Goal: Task Accomplishment & Management: Use online tool/utility

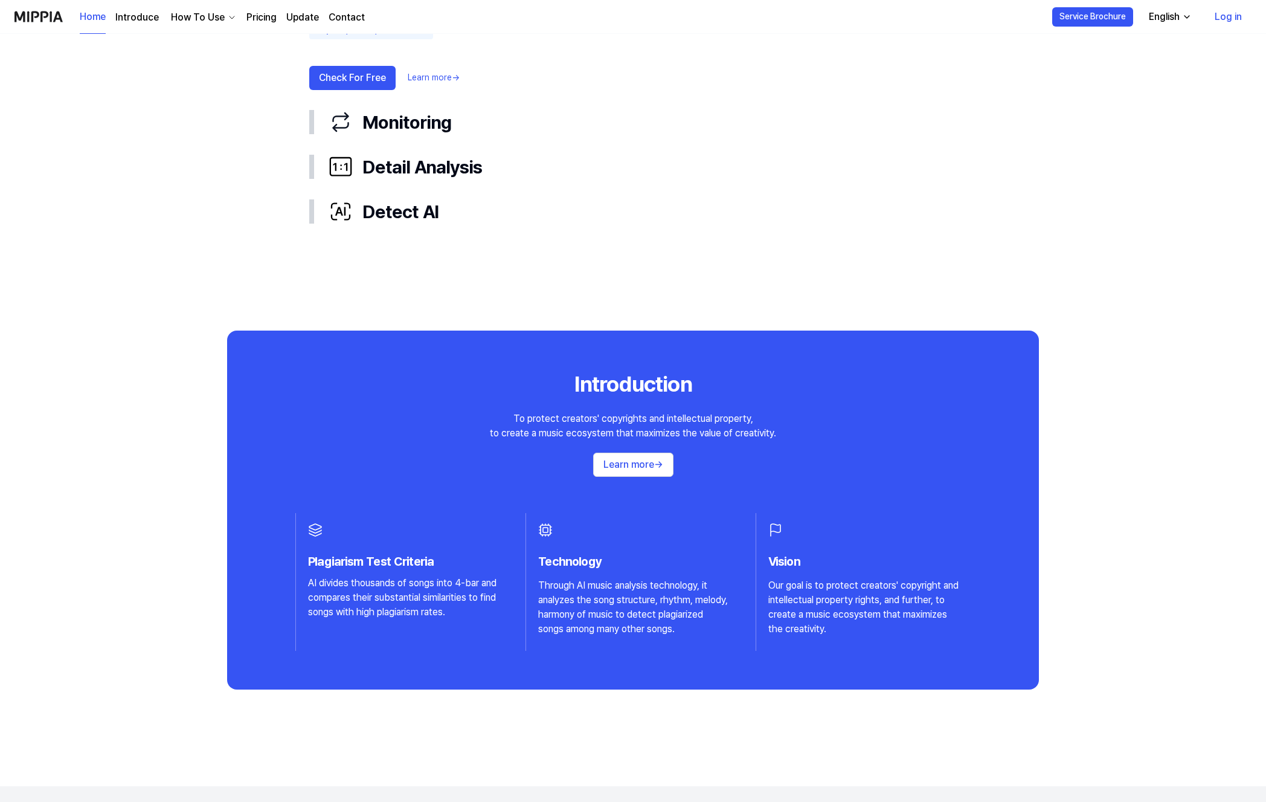
click at [211, 17] on div "How To Use" at bounding box center [198, 17] width 59 height 14
click at [213, 42] on link "Plagiarism Checker" at bounding box center [201, 45] width 116 height 24
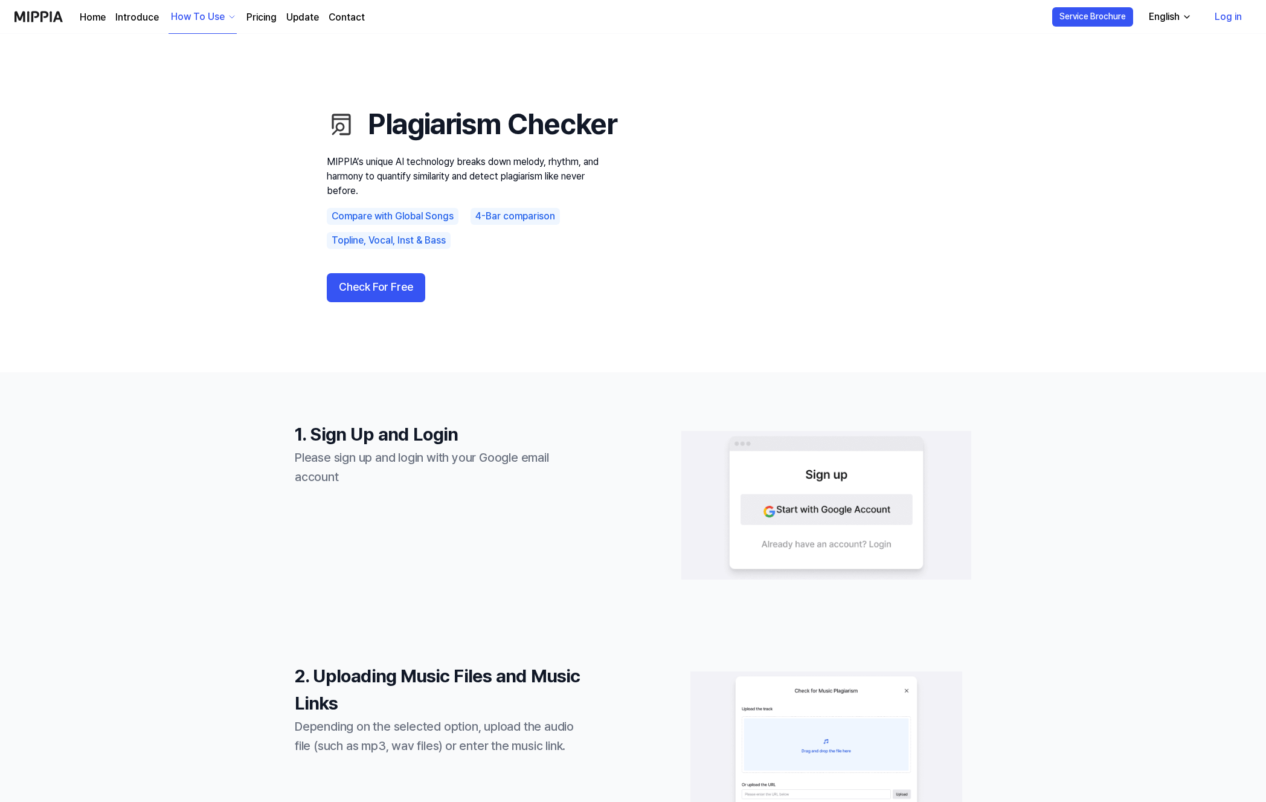
click at [1223, 12] on link "Log in" at bounding box center [1228, 17] width 47 height 34
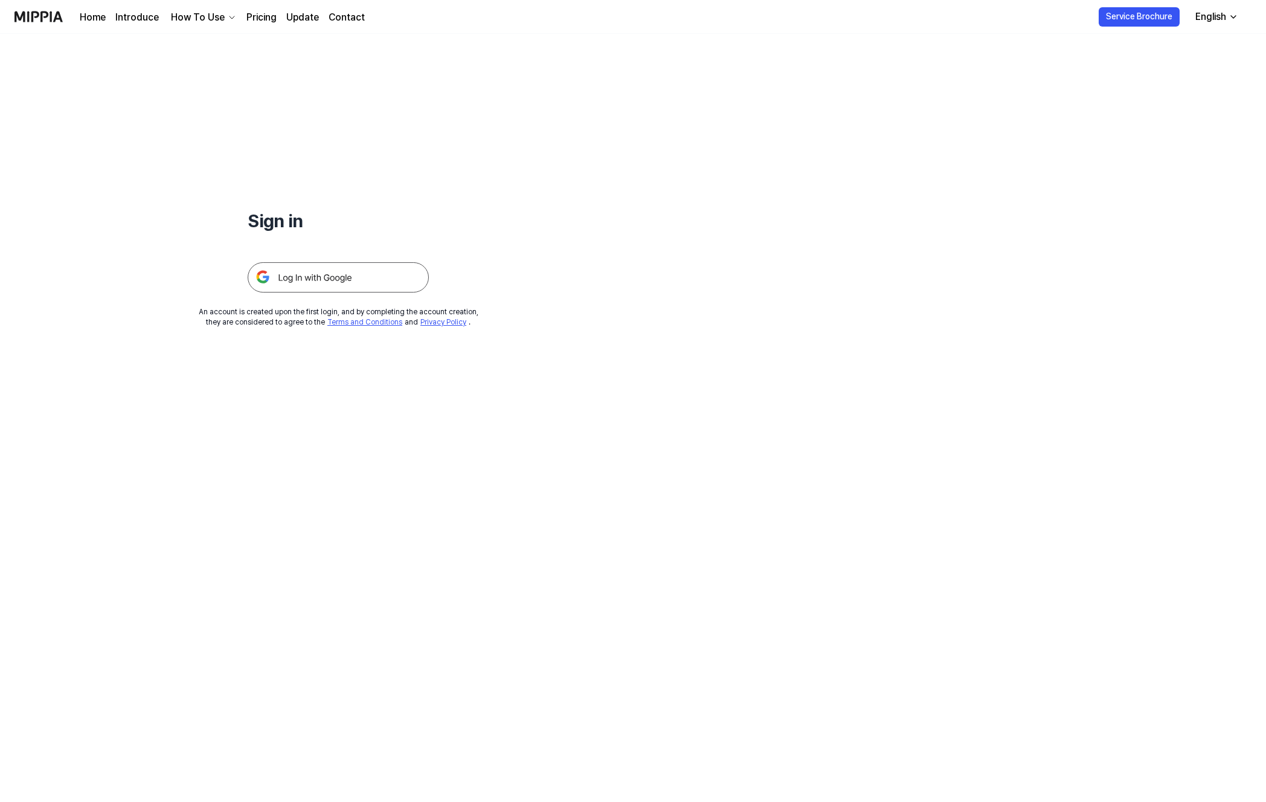
click at [356, 275] on img at bounding box center [338, 277] width 181 height 30
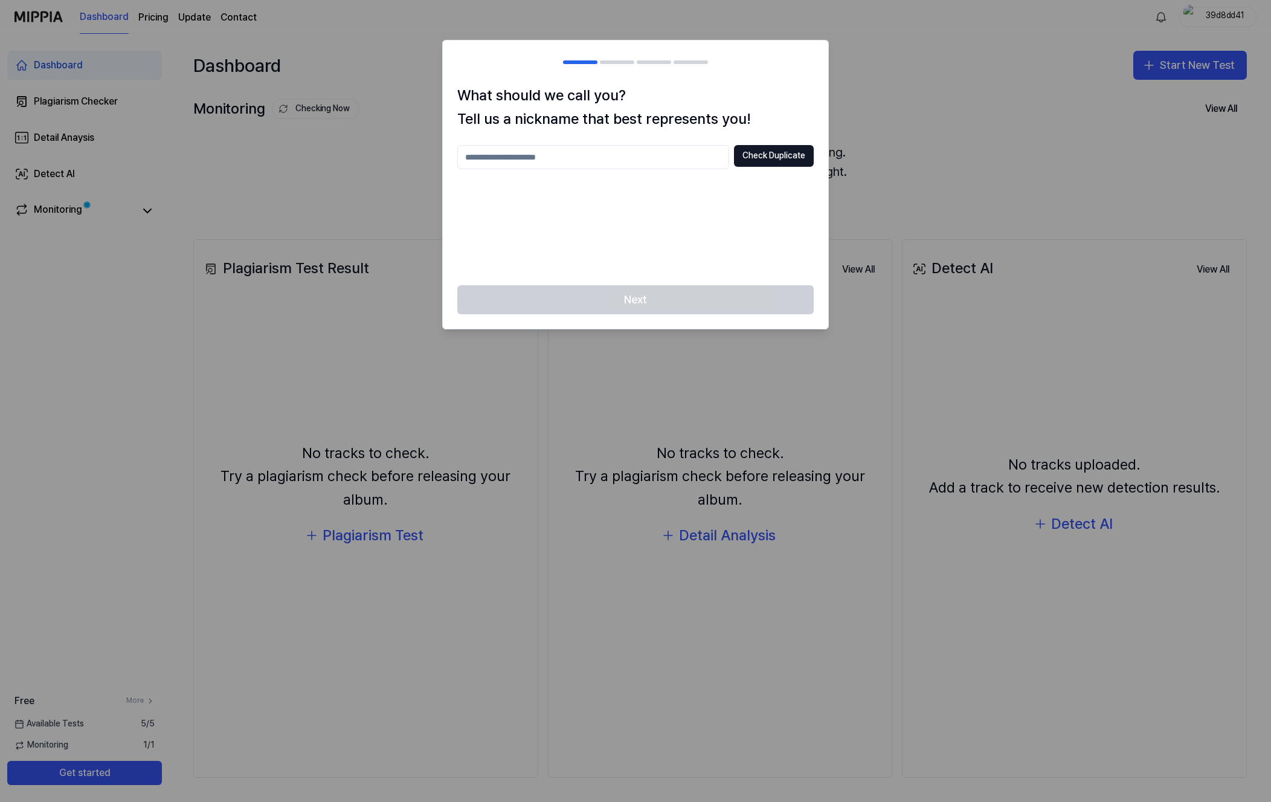
click at [565, 155] on input "text" at bounding box center [593, 157] width 272 height 24
click at [730, 227] on div "**** Check Duplicate" at bounding box center [635, 208] width 356 height 126
click at [756, 156] on button "Check Duplicate" at bounding box center [774, 156] width 80 height 22
click at [544, 164] on input "****" at bounding box center [593, 157] width 272 height 24
type input "*****"
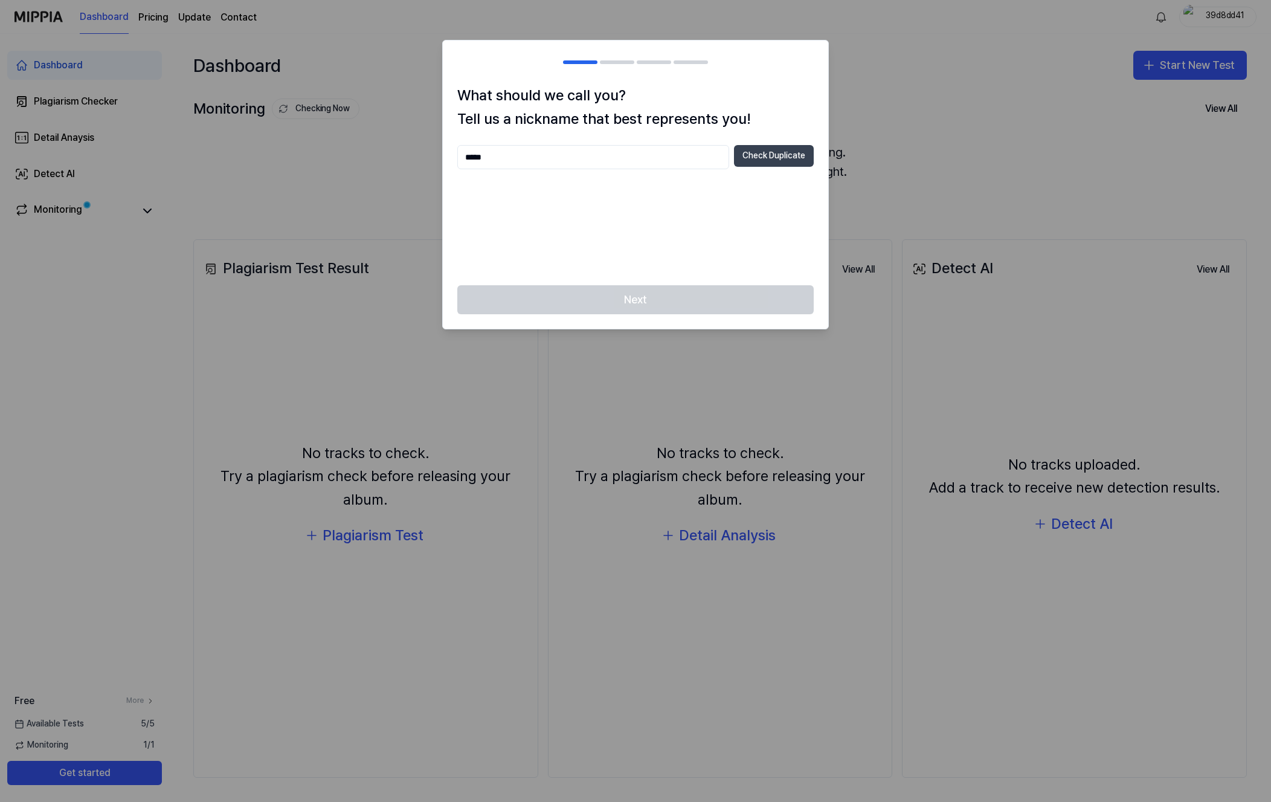
click at [760, 156] on button "Check Duplicate" at bounding box center [774, 156] width 80 height 22
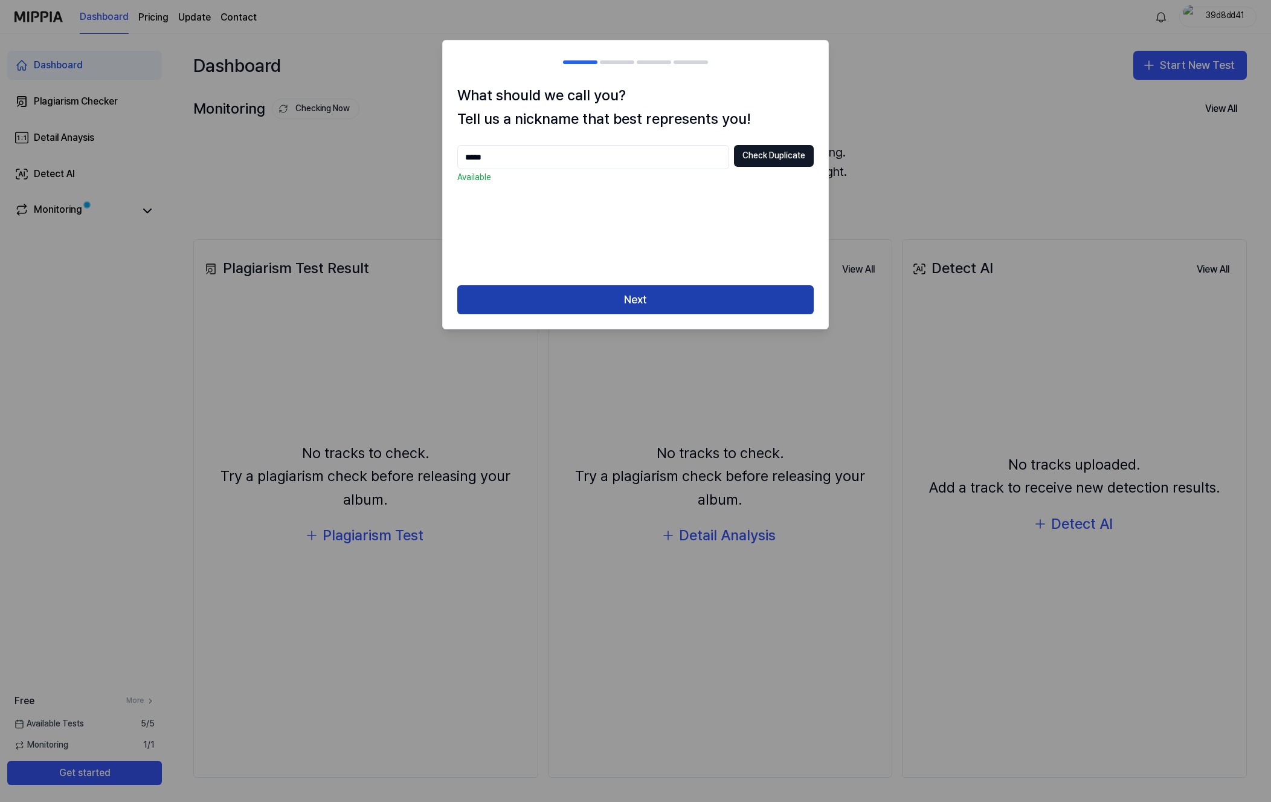
click at [629, 291] on button "Next" at bounding box center [635, 299] width 356 height 29
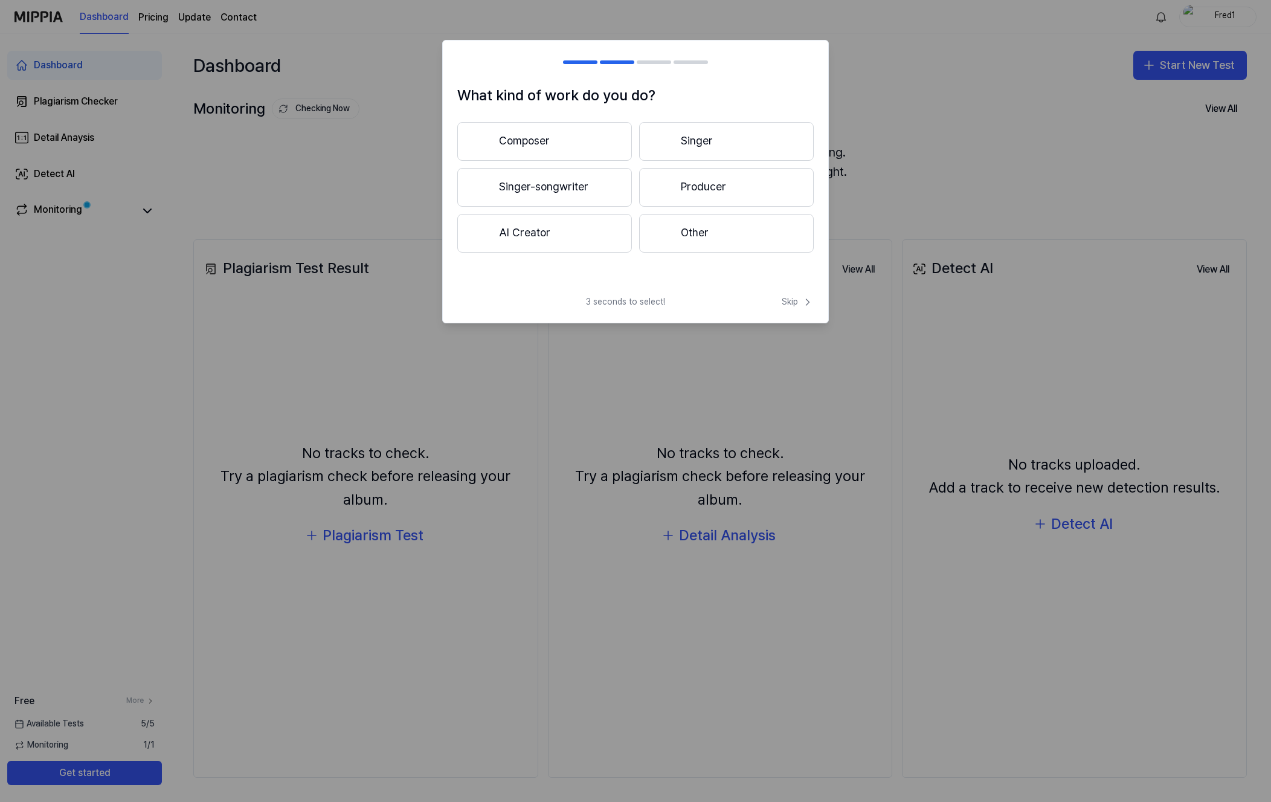
click at [604, 143] on button "Composer" at bounding box center [544, 141] width 175 height 39
click at [750, 185] on button "3 years or more" at bounding box center [726, 188] width 175 height 40
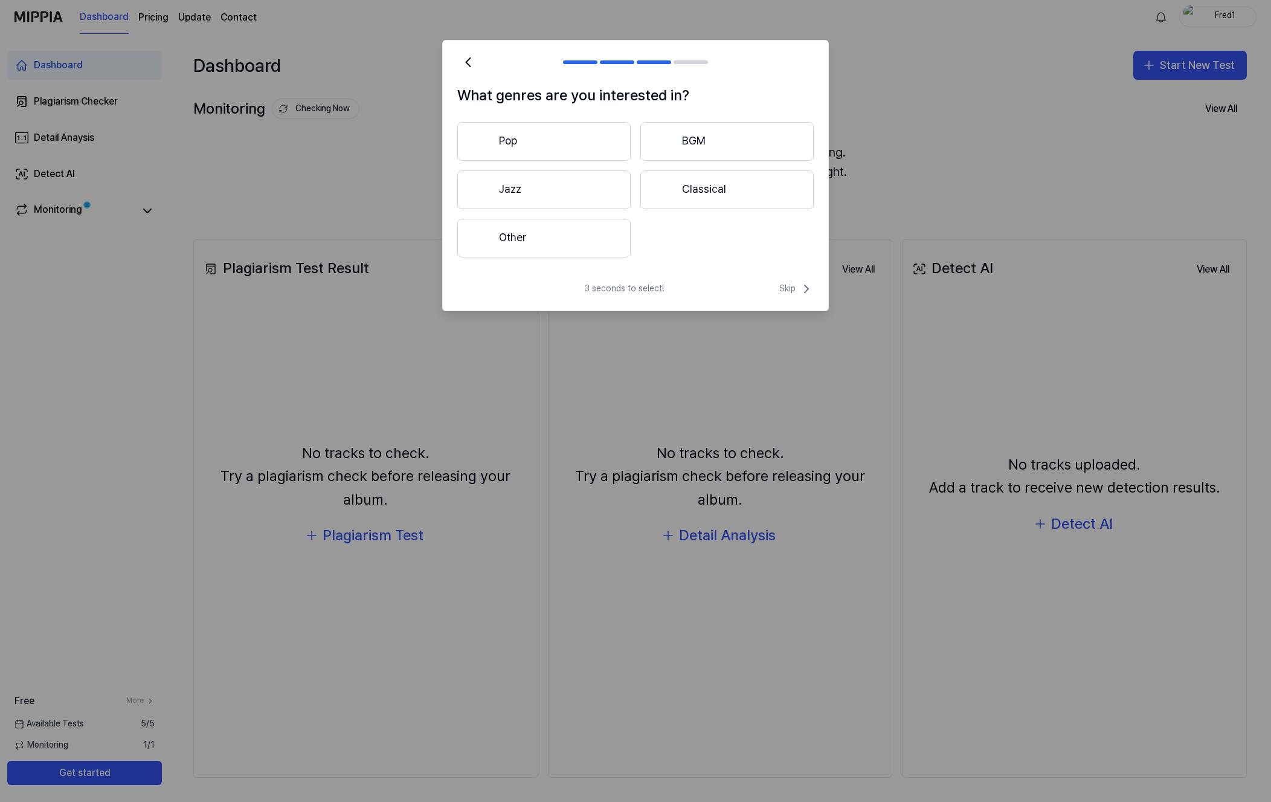
click at [714, 137] on button "BGM" at bounding box center [726, 141] width 173 height 39
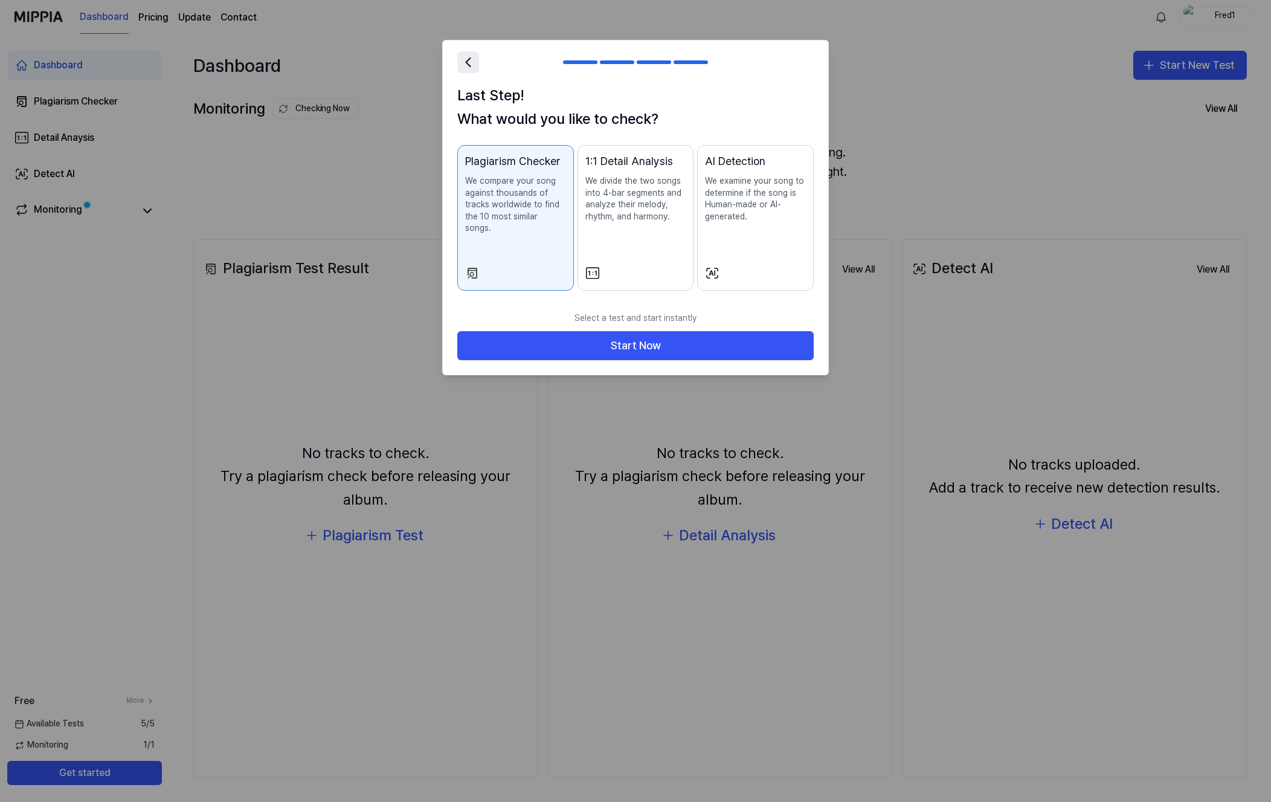
click at [466, 66] on icon at bounding box center [468, 62] width 17 height 17
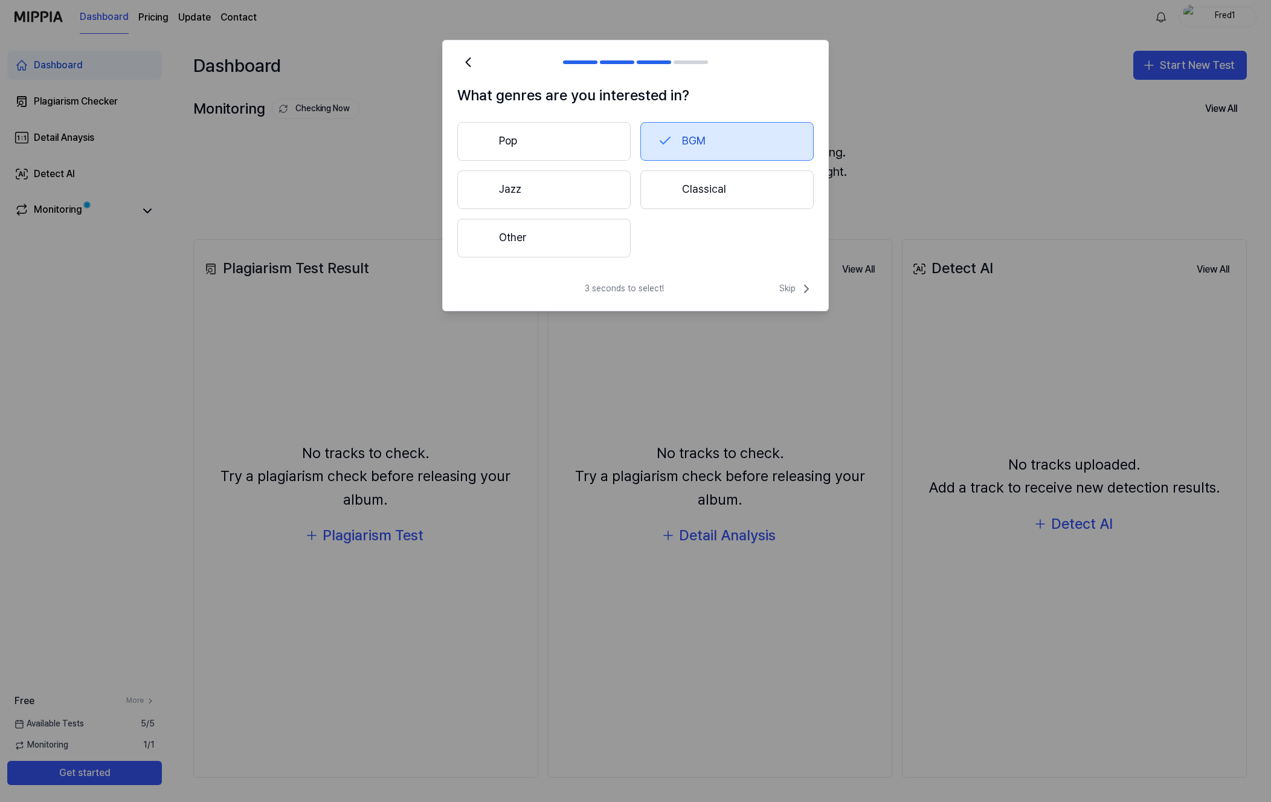
click at [723, 197] on button "Classical" at bounding box center [726, 189] width 173 height 39
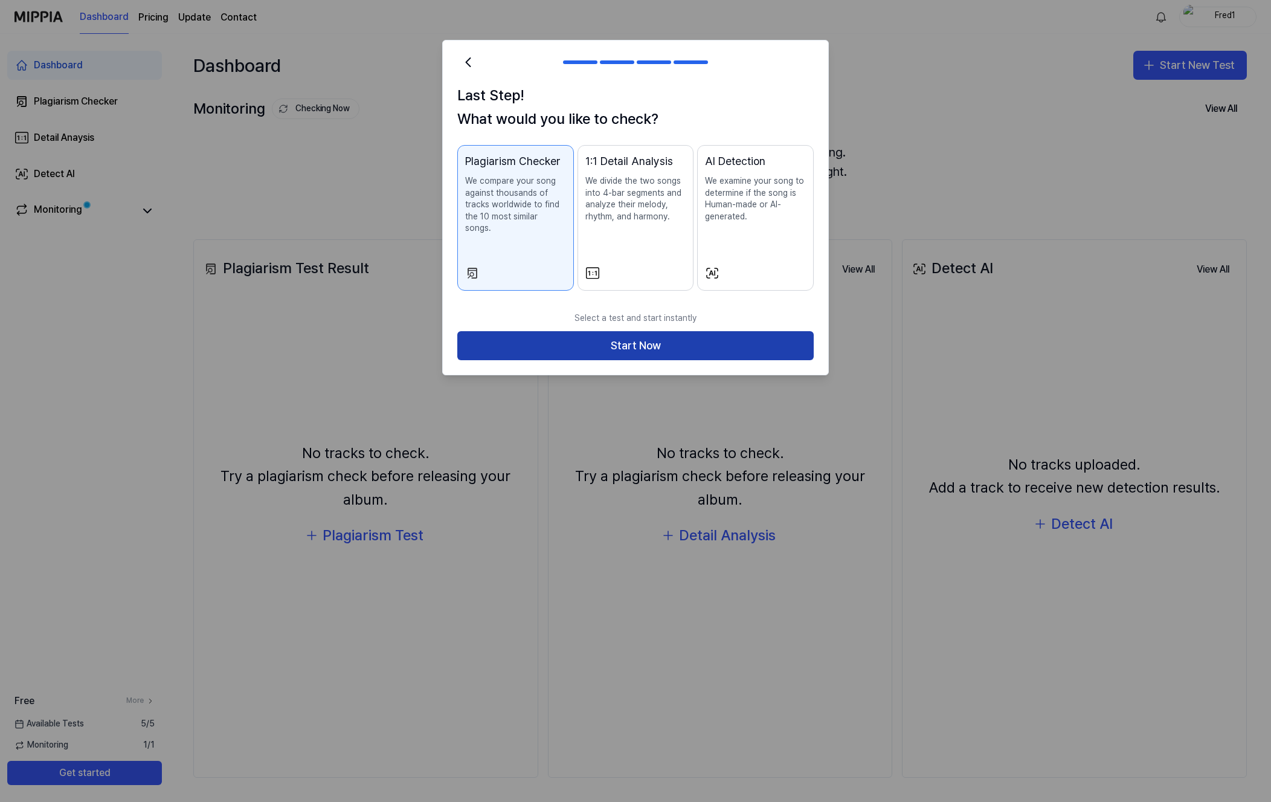
click at [657, 335] on button "Start Now" at bounding box center [635, 345] width 356 height 29
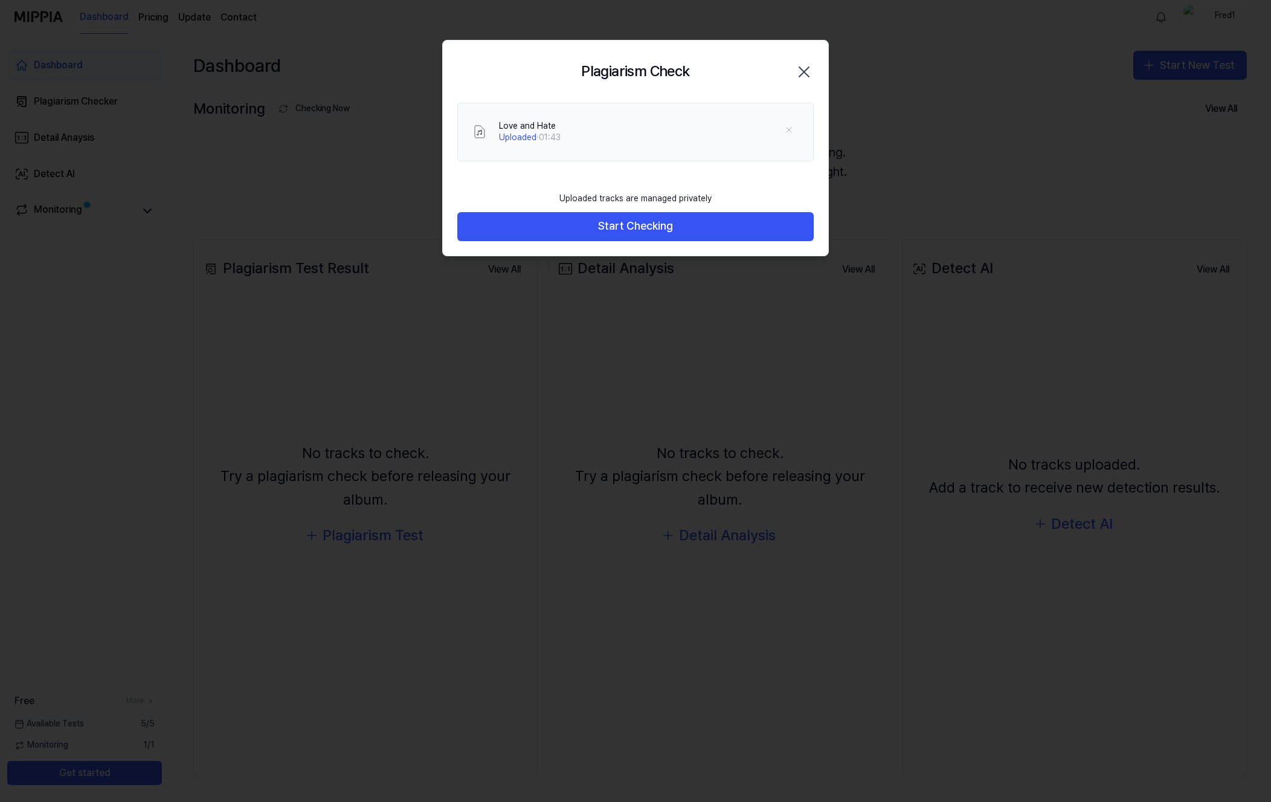
click at [806, 70] on icon "button" at bounding box center [804, 72] width 10 height 10
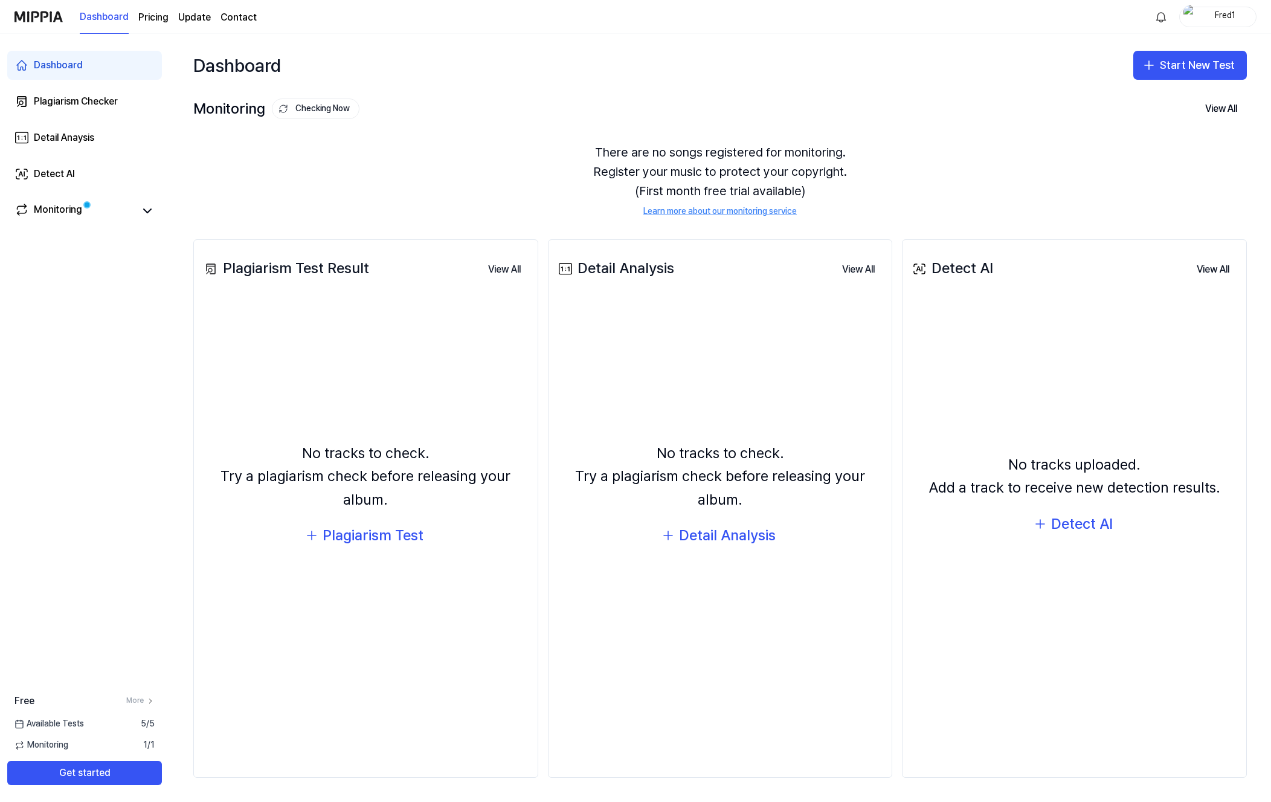
drag, startPoint x: 422, startPoint y: 180, endPoint x: 292, endPoint y: 142, distance: 135.3
click at [419, 179] on div "There are no songs registered for monitoring. Register your music to protect yo…" at bounding box center [719, 180] width 1053 height 104
